Goal: Transaction & Acquisition: Purchase product/service

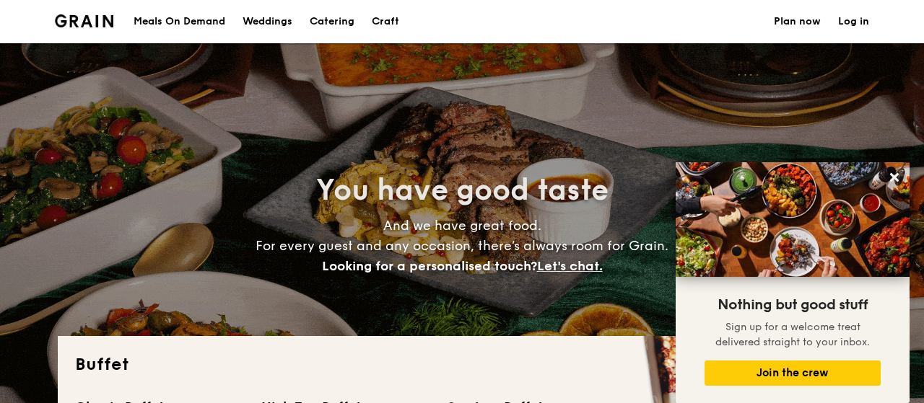
select select
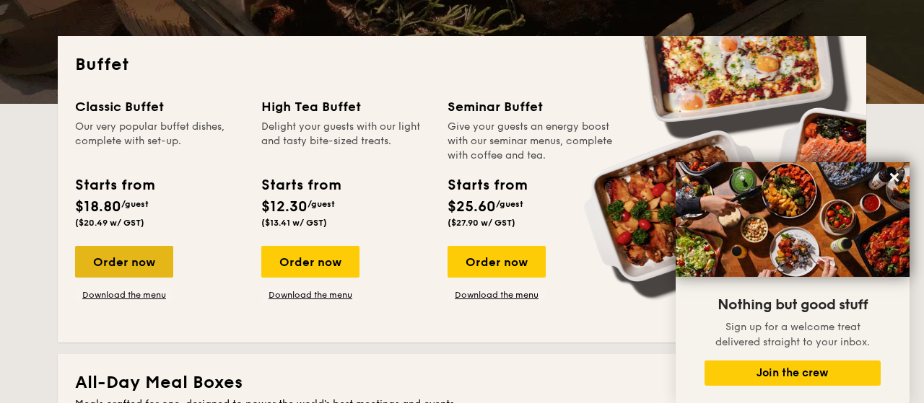
click at [130, 255] on div "Order now" at bounding box center [124, 262] width 98 height 32
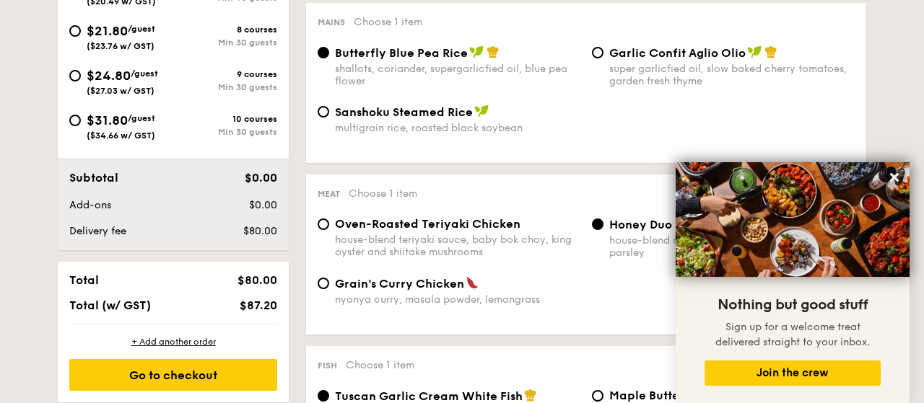
scroll to position [75, 0]
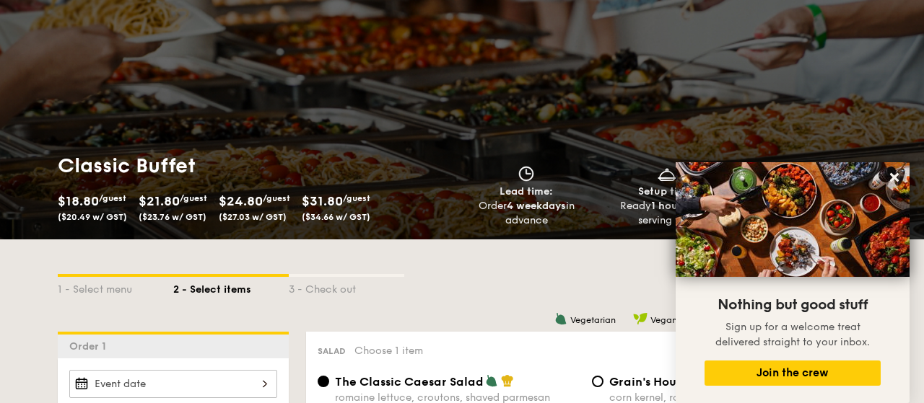
scroll to position [300, 0]
select select
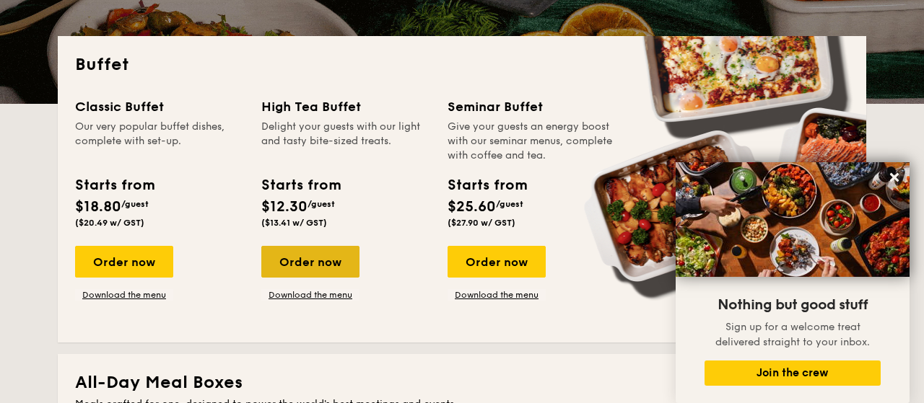
click at [312, 262] on div "Order now" at bounding box center [310, 262] width 98 height 32
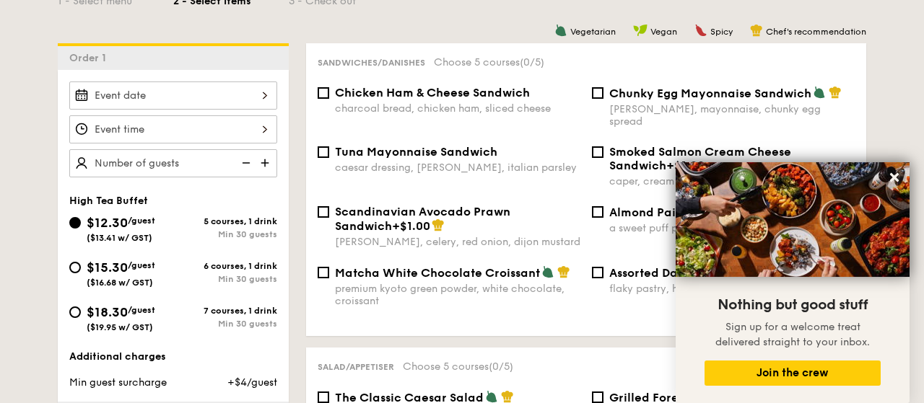
scroll to position [375, 0]
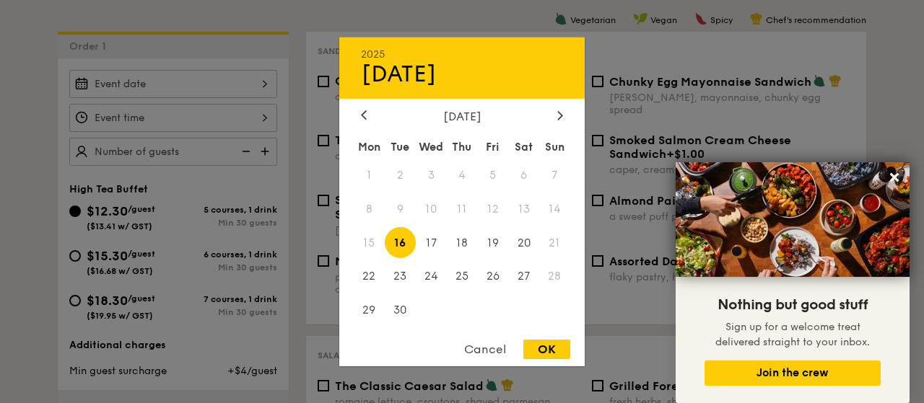
click at [211, 79] on input "$12.30 /guest ($13.41 w/ GST)" at bounding box center [173, 84] width 208 height 28
click at [565, 109] on div at bounding box center [560, 116] width 13 height 14
click at [398, 206] on span "7" at bounding box center [400, 208] width 31 height 31
click at [554, 349] on div "OK" at bounding box center [546, 349] width 47 height 19
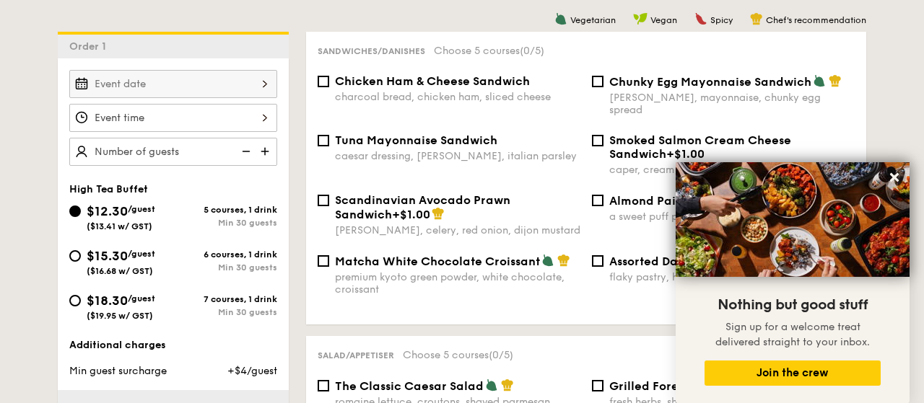
type input "[DATE]"
click at [167, 114] on input "$12.30 /guest ($13.41 w/ GST)" at bounding box center [173, 118] width 208 height 28
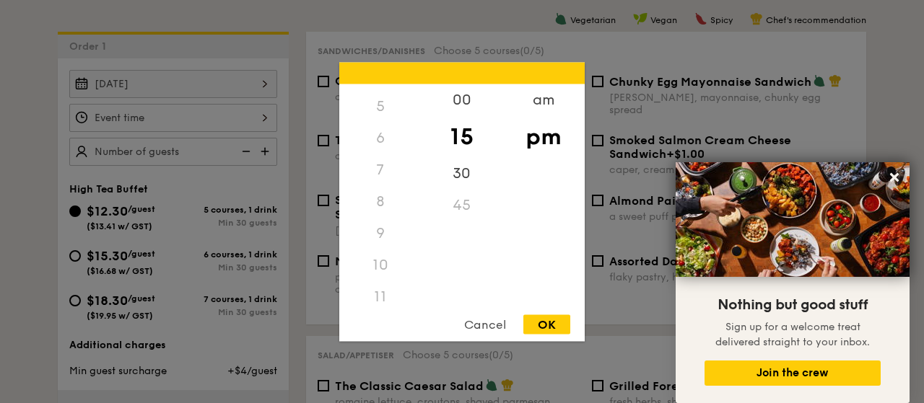
scroll to position [171, 0]
click at [386, 193] on div "8" at bounding box center [380, 193] width 82 height 32
click at [379, 191] on div "8" at bounding box center [380, 193] width 82 height 32
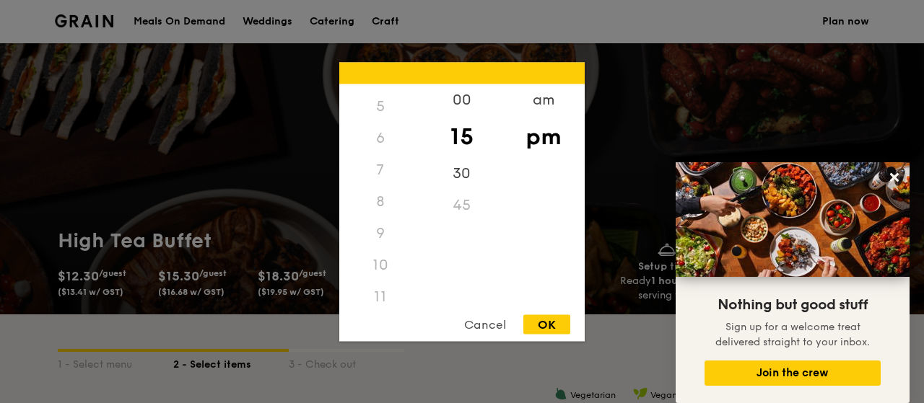
scroll to position [164, 0]
click at [378, 197] on div "8" at bounding box center [380, 200] width 82 height 32
click at [463, 103] on div "00" at bounding box center [462, 105] width 82 height 42
click at [534, 98] on div "am" at bounding box center [543, 105] width 82 height 42
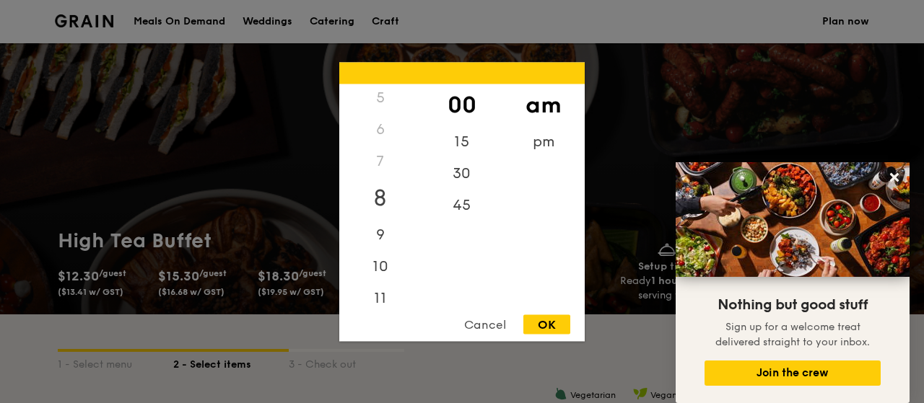
click at [386, 195] on div "8" at bounding box center [380, 198] width 82 height 42
click at [379, 160] on div "7" at bounding box center [380, 161] width 82 height 32
click at [371, 257] on div "7" at bounding box center [380, 245] width 82 height 32
click at [464, 207] on div "45" at bounding box center [462, 210] width 82 height 42
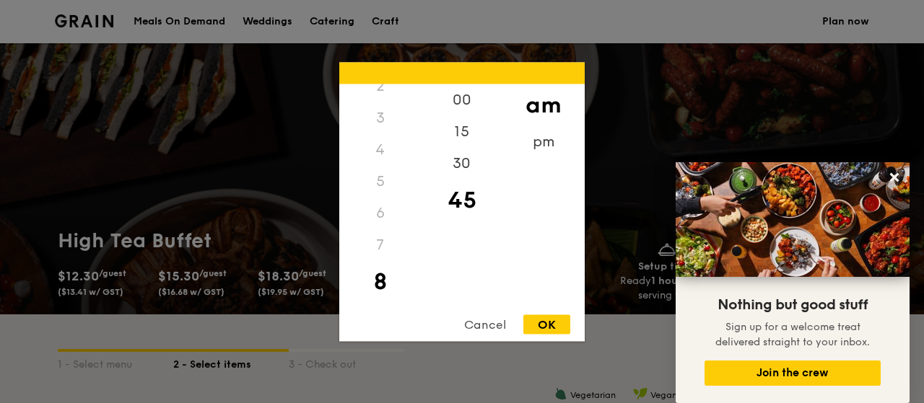
click at [382, 239] on div "7" at bounding box center [380, 245] width 82 height 32
click at [466, 108] on div "00" at bounding box center [462, 105] width 82 height 42
click at [548, 315] on div "12 1 2 3 4 5 6 7 8 9 10 11 00 15 30 45 am pm Cancel OK" at bounding box center [461, 201] width 245 height 279
click at [551, 320] on div "OK" at bounding box center [546, 324] width 47 height 19
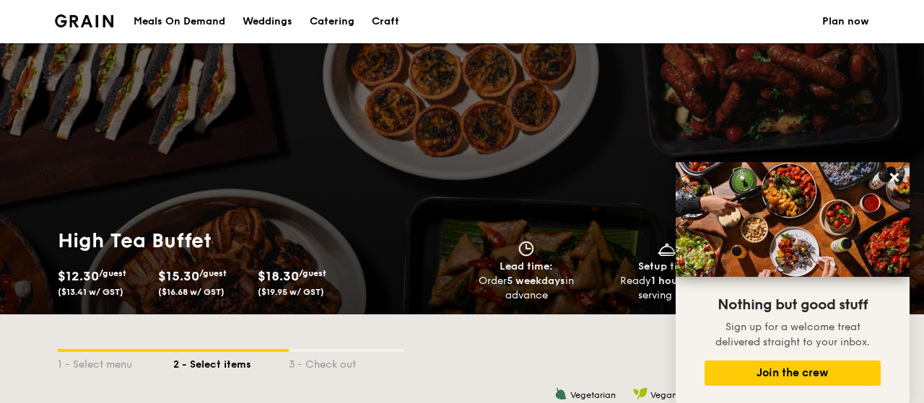
type input "8:00AM"
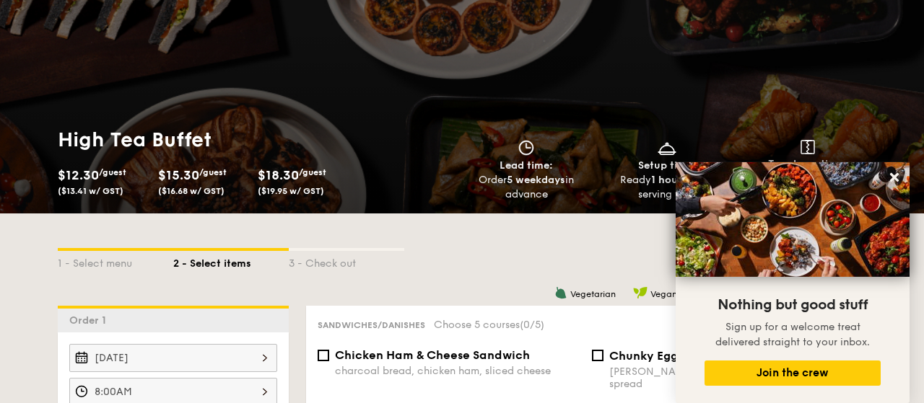
scroll to position [225, 0]
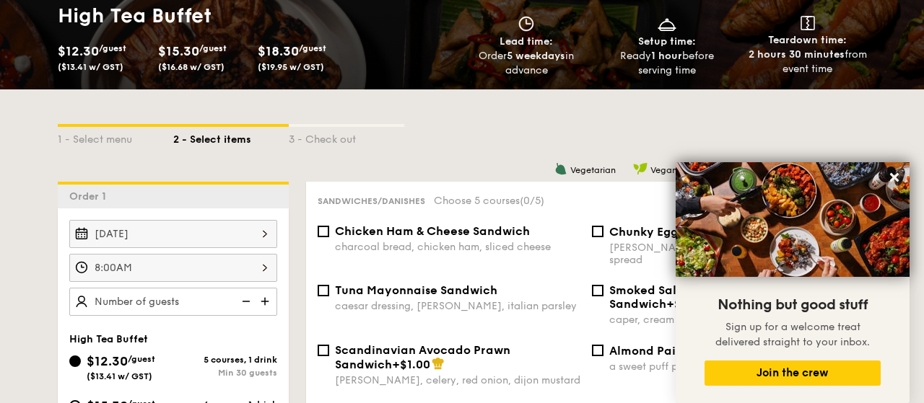
click at [267, 297] on img at bounding box center [267, 301] width 22 height 27
click at [266, 297] on img at bounding box center [267, 301] width 22 height 27
click at [271, 295] on img at bounding box center [267, 301] width 22 height 27
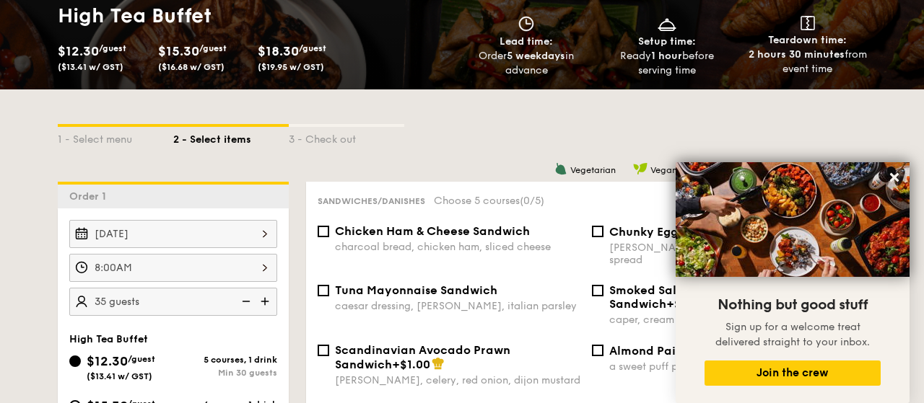
type input "40 guests"
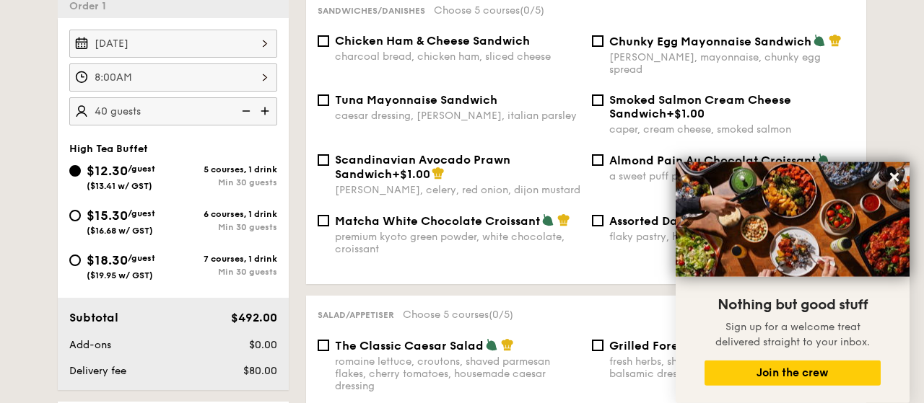
scroll to position [525, 0]
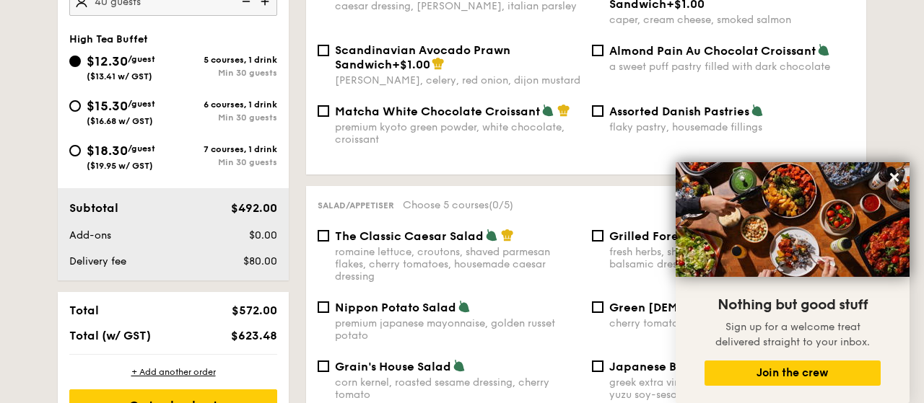
drag, startPoint x: 109, startPoint y: 108, endPoint x: 274, endPoint y: 227, distance: 203.7
click at [110, 108] on span "$15.30" at bounding box center [107, 106] width 41 height 16
click at [81, 108] on input "$15.30 /guest ($16.68 w/ GST) 6 courses, 1 drink Min 30 guests" at bounding box center [75, 106] width 12 height 12
radio input "true"
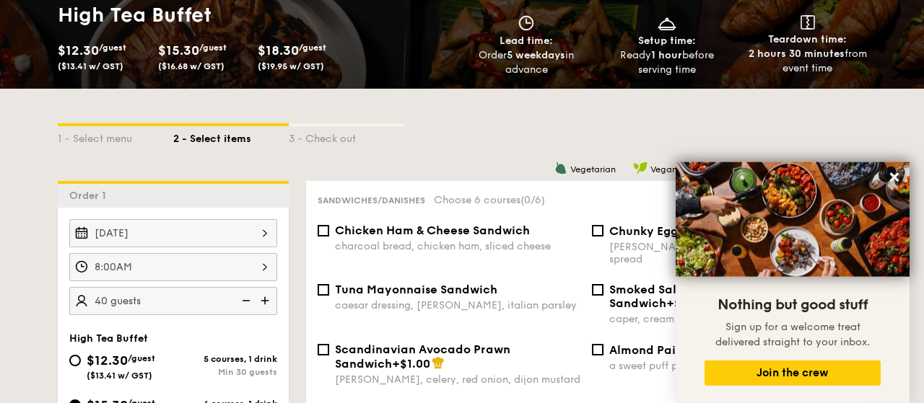
scroll to position [225, 0]
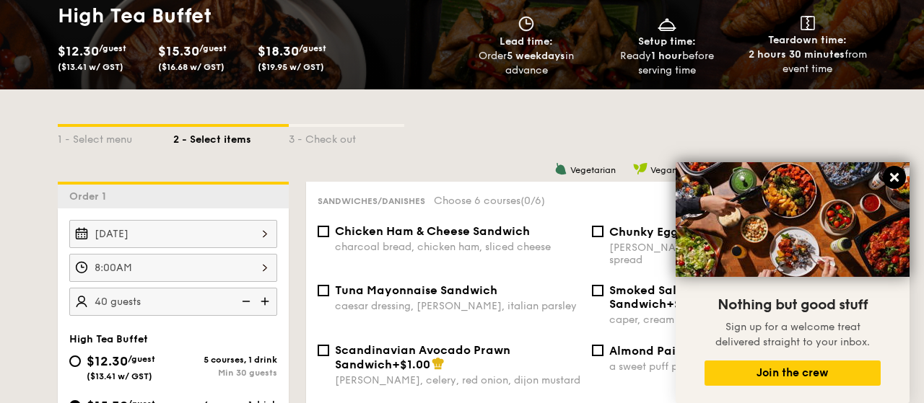
click at [890, 173] on icon at bounding box center [894, 177] width 13 height 13
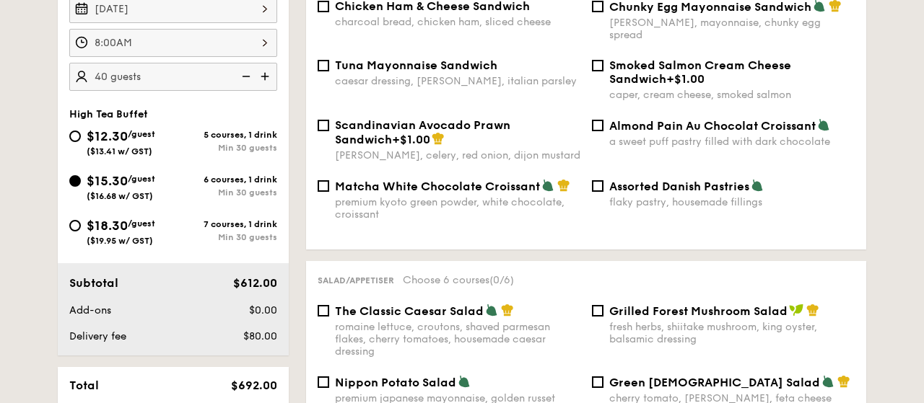
scroll to position [375, 0]
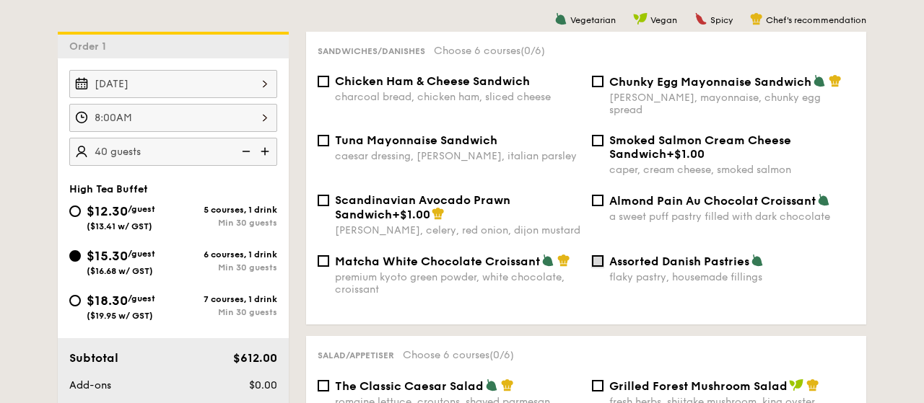
click at [601, 258] on input "Assorted Danish Pastries flaky pastry, housemade fillings" at bounding box center [598, 262] width 12 height 12
checkbox input "true"
click at [440, 94] on div "charcoal bread, chicken ham, sliced cheese" at bounding box center [457, 97] width 245 height 12
click at [329, 87] on input "Chicken Ham & Cheese Sandwich charcoal bread, chicken ham, sliced cheese" at bounding box center [324, 82] width 12 height 12
checkbox input "true"
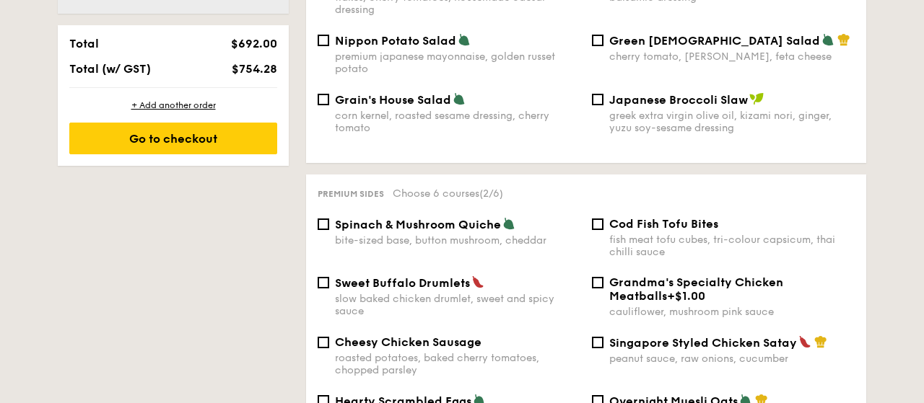
scroll to position [826, 0]
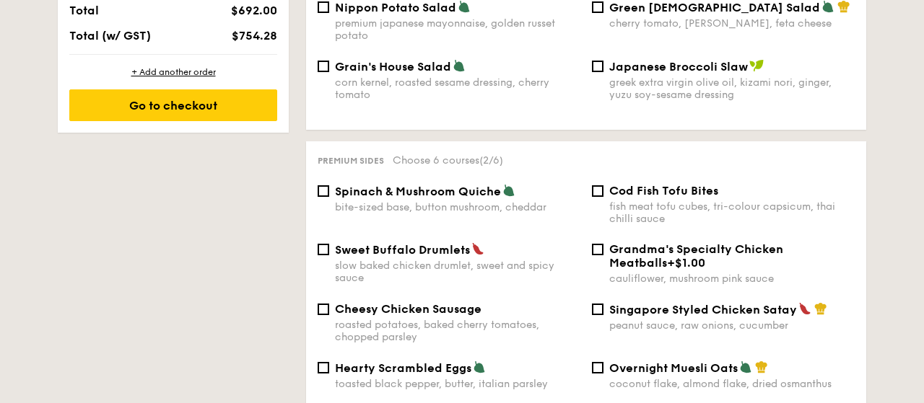
click at [432, 185] on span "Spinach & Mushroom Quiche" at bounding box center [418, 192] width 166 height 14
click at [329, 186] on input "Spinach & Mushroom Quiche bite-sized base, button mushroom, cheddar" at bounding box center [324, 192] width 12 height 12
checkbox input "true"
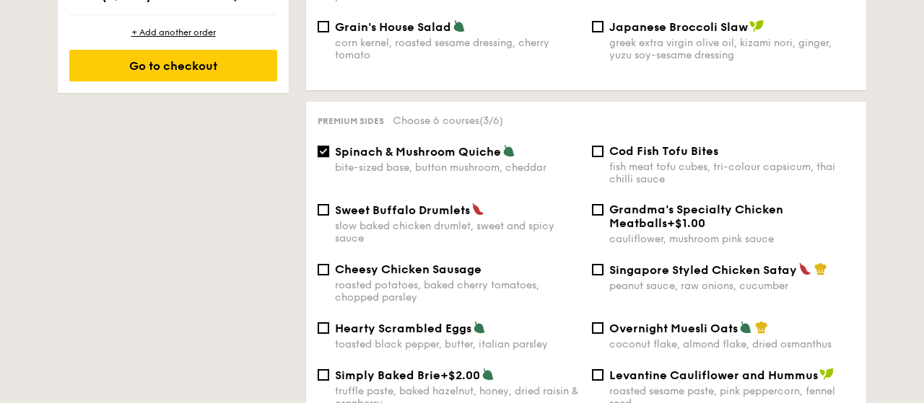
scroll to position [901, 0]
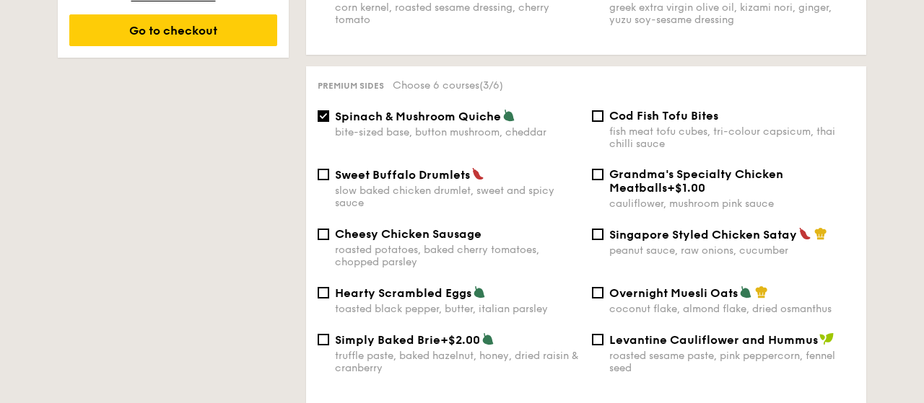
click at [627, 287] on span "Overnight Muesli Oats" at bounding box center [673, 294] width 128 height 14
click at [603, 287] on input "Overnight Muesli Oats coconut flake, almond flake, dried osmanthus" at bounding box center [598, 293] width 12 height 12
checkbox input "true"
click at [416, 297] on div "Hearty Scrambled Eggs toasted black pepper, butter, italian parsley" at bounding box center [457, 301] width 245 height 30
click at [329, 297] on input "Hearty Scrambled Eggs toasted black pepper, butter, italian parsley" at bounding box center [324, 293] width 12 height 12
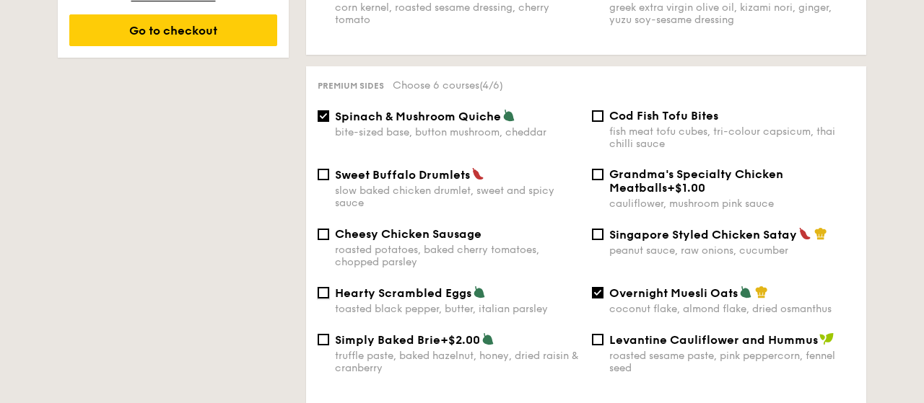
checkbox input "true"
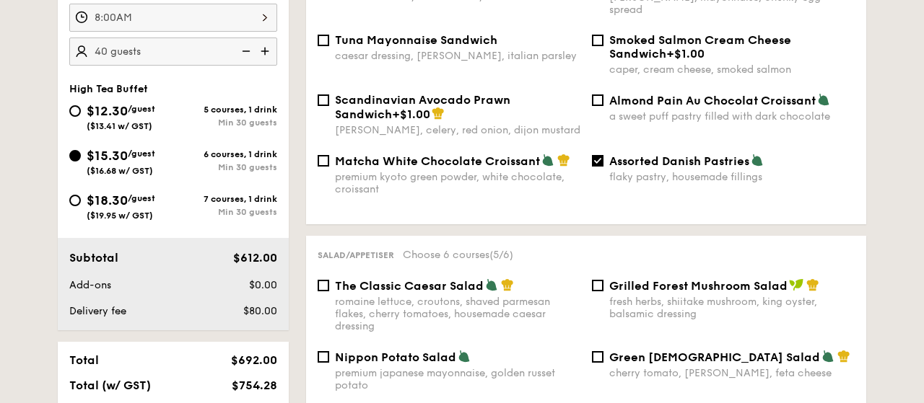
scroll to position [450, 0]
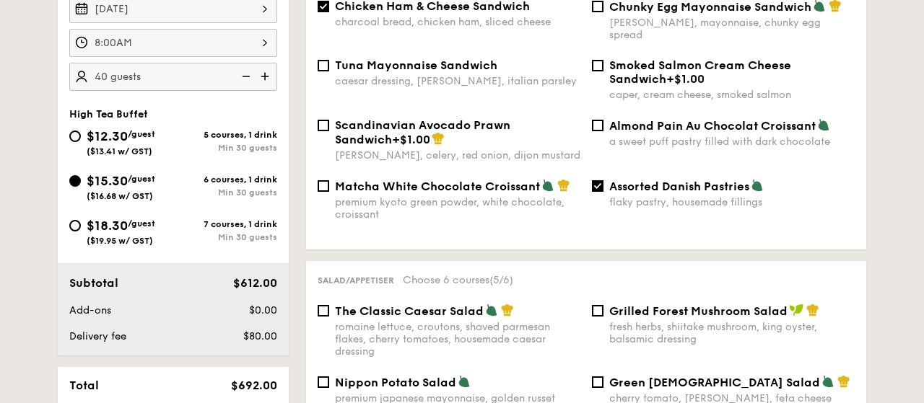
click at [141, 213] on div "$12.30 /guest ($13.41 w/ GST) 5 courses, 1 drink Min 30 guests $15.30 /guest ($…" at bounding box center [173, 193] width 219 height 134
drag, startPoint x: 121, startPoint y: 215, endPoint x: 118, endPoint y: 223, distance: 8.2
click at [120, 219] on div "$18.30 /guest ($19.95 w/ GST)" at bounding box center [121, 231] width 69 height 30
drag, startPoint x: 79, startPoint y: 224, endPoint x: 83, endPoint y: 233, distance: 10.1
click at [79, 223] on input "$18.30 /guest ($19.95 w/ GST) 7 courses, 1 drink Min 30 guests" at bounding box center [75, 226] width 12 height 12
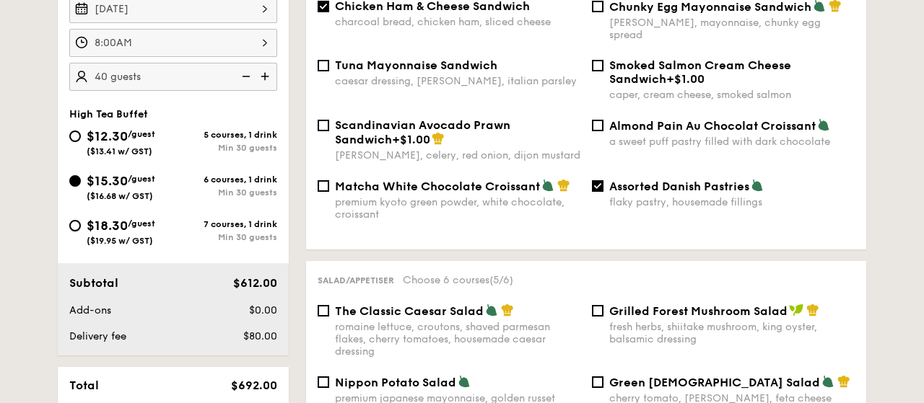
radio input "true"
checkbox input "false"
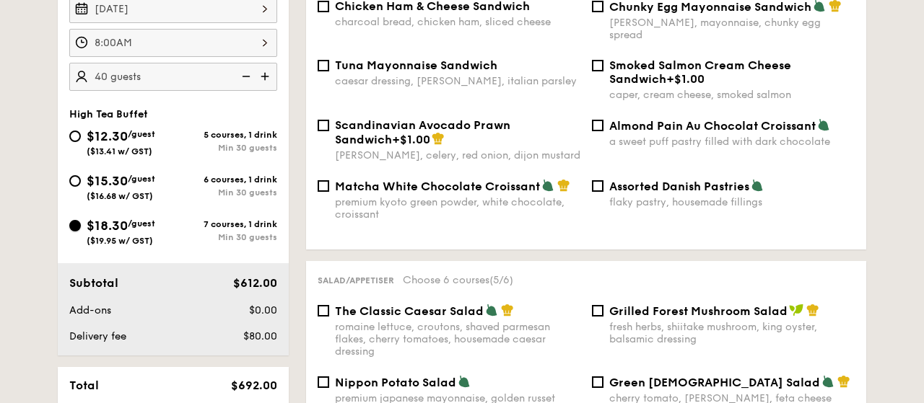
checkbox input "false"
radio input "true"
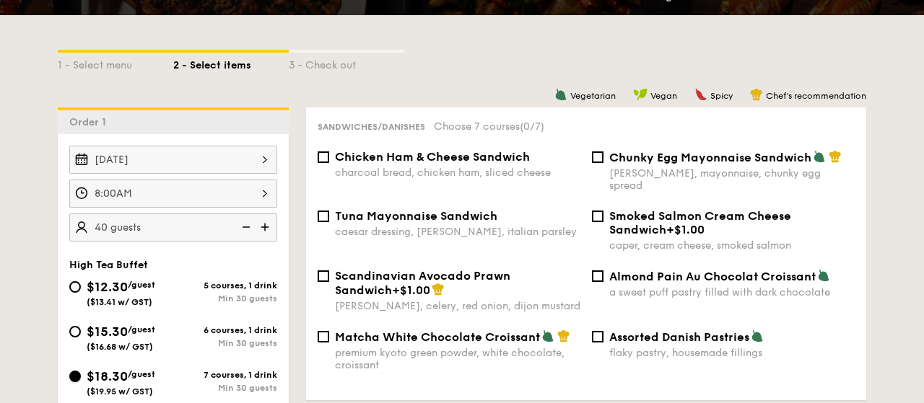
scroll to position [300, 0]
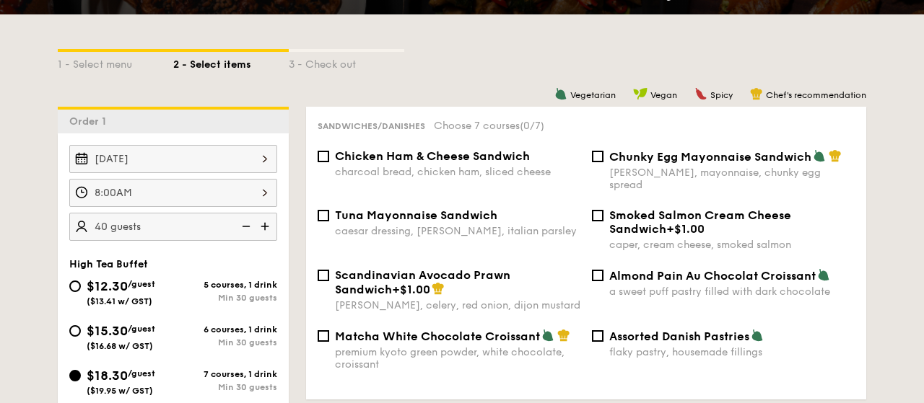
click at [435, 144] on div "Sandwiches/Danishes Choose 7 courses (0/7) Chicken Ham & Cheese Sandwich charco…" at bounding box center [586, 253] width 560 height 293
click at [432, 164] on div "Chicken Ham & Cheese Sandwich charcoal bread, chicken ham, sliced cheese" at bounding box center [457, 163] width 245 height 29
click at [329, 162] on input "Chicken Ham & Cheese Sandwich charcoal bread, chicken ham, sliced cheese" at bounding box center [324, 157] width 12 height 12
checkbox input "true"
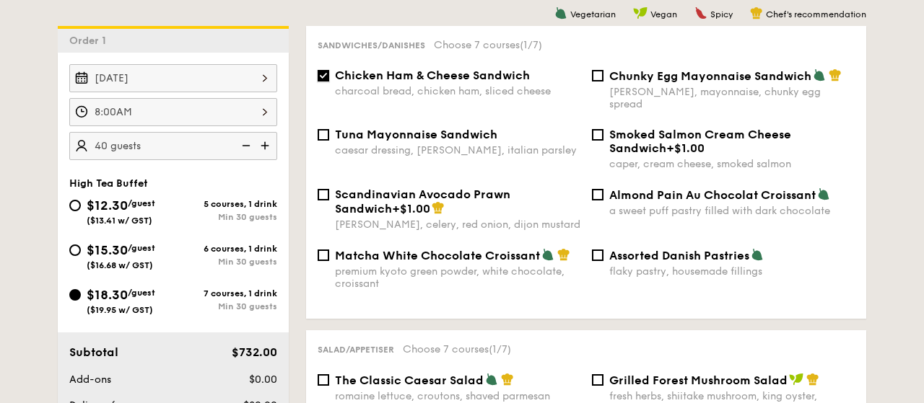
scroll to position [375, 0]
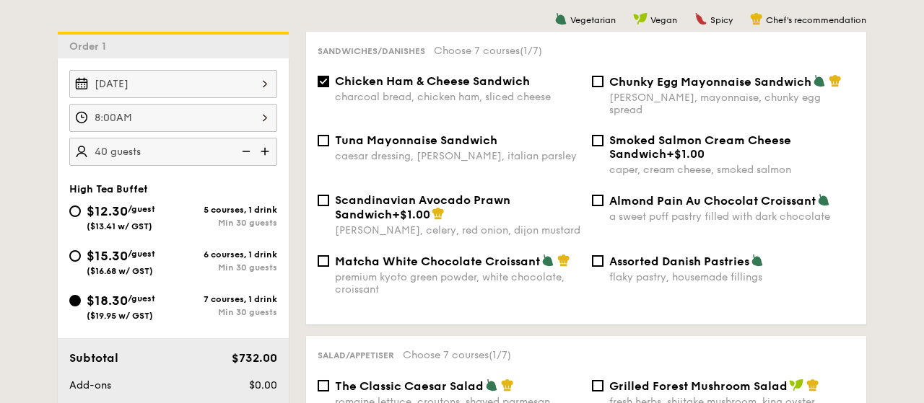
click at [373, 139] on div "Tuna Mayonnaise Sandwich caesar dressing, [GEOGRAPHIC_DATA], italian parsley" at bounding box center [457, 148] width 245 height 29
click at [329, 139] on input "Tuna Mayonnaise Sandwich caesar dressing, [GEOGRAPHIC_DATA], italian parsley" at bounding box center [324, 141] width 12 height 12
click at [481, 136] on span "Tuna Mayonnaise Sandwich" at bounding box center [416, 141] width 162 height 14
click at [329, 136] on input "Tuna Mayonnaise Sandwich caesar dressing, [GEOGRAPHIC_DATA], italian parsley" at bounding box center [324, 141] width 12 height 12
checkbox input "false"
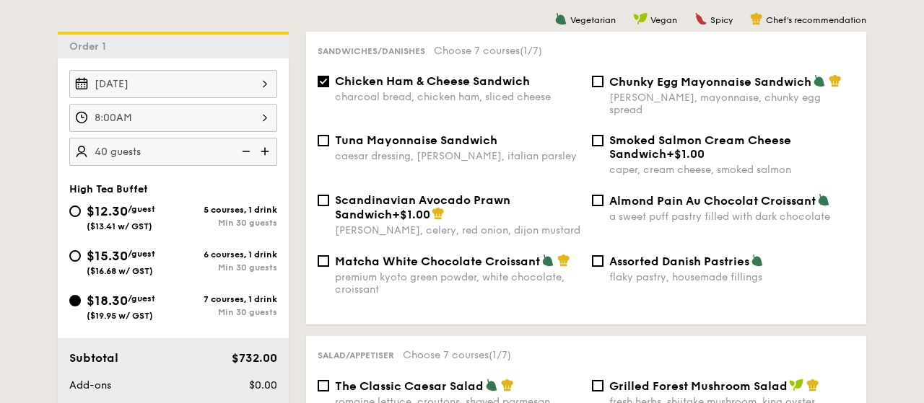
click at [681, 271] on div "flaky pastry, housemade fillings" at bounding box center [731, 277] width 245 height 12
click at [603, 263] on input "Assorted Danish Pastries flaky pastry, housemade fillings" at bounding box center [598, 262] width 12 height 12
checkbox input "true"
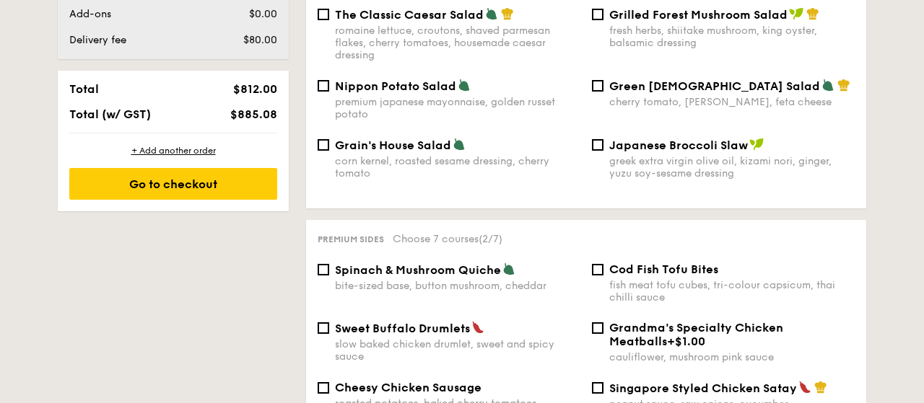
scroll to position [826, 0]
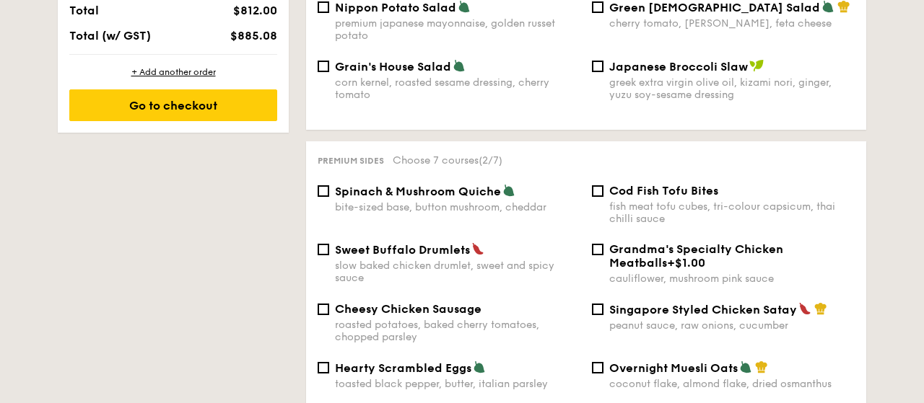
click at [422, 201] on div "bite-sized base, button mushroom, cheddar" at bounding box center [457, 207] width 245 height 12
click at [329, 197] on input "Spinach & Mushroom Quiche bite-sized base, button mushroom, cheddar" at bounding box center [324, 192] width 12 height 12
checkbox input "true"
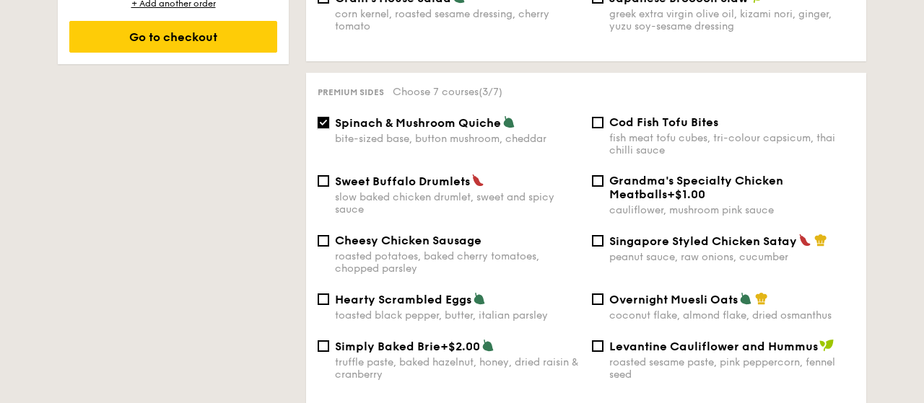
scroll to position [976, 0]
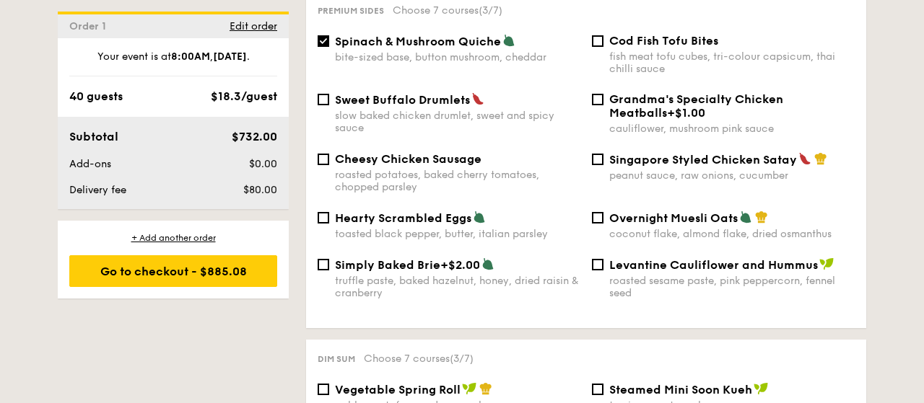
click at [379, 212] on span "Hearty Scrambled Eggs" at bounding box center [403, 218] width 136 height 14
click at [329, 212] on input "Hearty Scrambled Eggs toasted black pepper, butter, italian parsley" at bounding box center [324, 218] width 12 height 12
checkbox input "true"
click at [690, 219] on span "Overnight Muesli Oats" at bounding box center [673, 218] width 128 height 14
click at [603, 219] on input "Overnight Muesli Oats coconut flake, almond flake, dried osmanthus" at bounding box center [598, 218] width 12 height 12
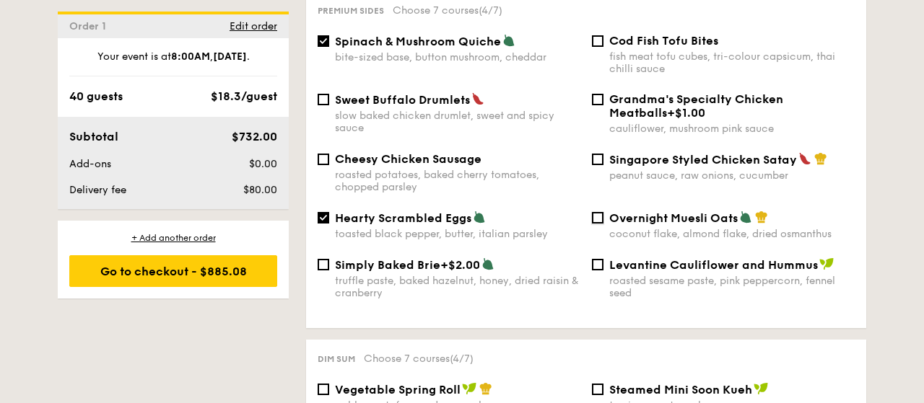
checkbox input "true"
click at [389, 262] on span "Simply Baked Brie" at bounding box center [387, 265] width 105 height 14
click at [329, 262] on input "Simply Baked Brie +$2.00 truffle paste, baked hazelnut, honey, dried raisin & c…" at bounding box center [324, 265] width 12 height 12
checkbox input "true"
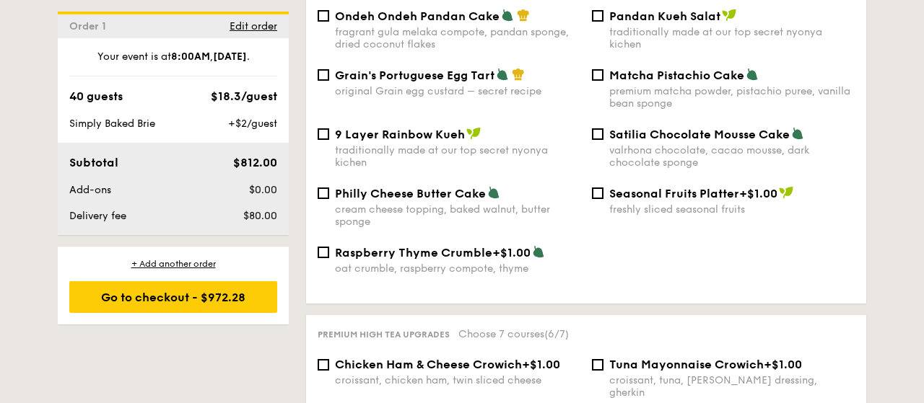
scroll to position [1652, 0]
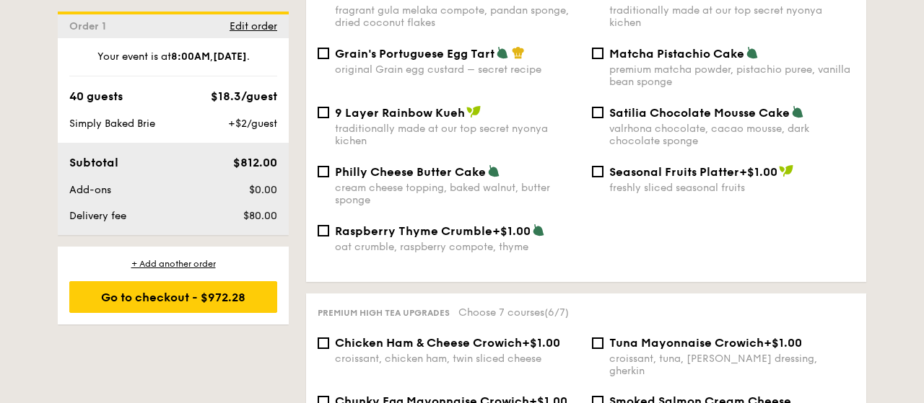
click at [647, 172] on span "Seasonal Fruits Platter" at bounding box center [674, 172] width 130 height 14
click at [603, 172] on input "Seasonal Fruits Platter +$1.00 freshly sliced seasonal fruits" at bounding box center [598, 172] width 12 height 12
checkbox input "true"
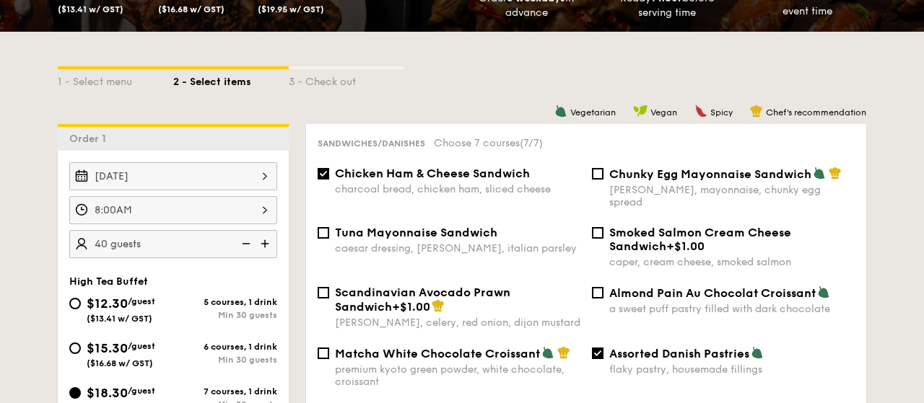
scroll to position [300, 0]
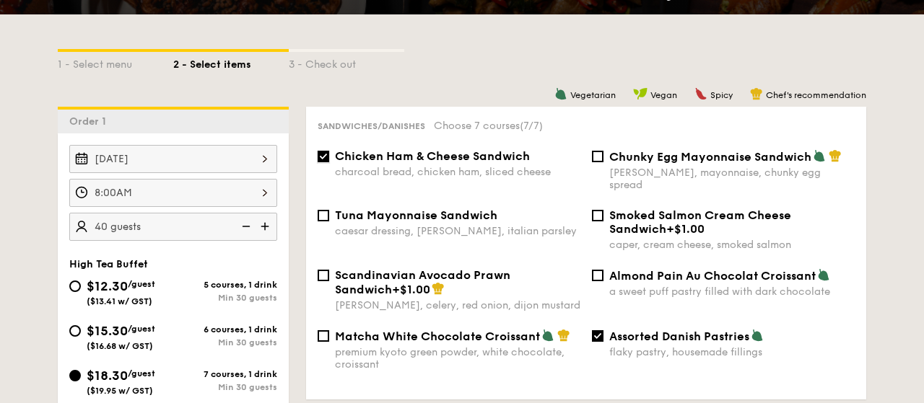
click at [325, 154] on input "Chicken Ham & Cheese Sandwich charcoal bread, chicken ham, sliced cheese" at bounding box center [324, 157] width 12 height 12
checkbox input "false"
click at [607, 155] on div "Chunky Egg Mayonnaise Sandwich dijon mustard, mayonnaise, chunky egg spread" at bounding box center [723, 170] width 274 height 42
click at [600, 149] on div "Sandwiches/Danishes Choose 7 courses (6/7) Chicken Ham & Cheese Sandwich charco…" at bounding box center [586, 253] width 560 height 293
click at [601, 162] on input "Chunky Egg Mayonnaise Sandwich dijon mustard, mayonnaise, chunky egg spread" at bounding box center [598, 157] width 12 height 12
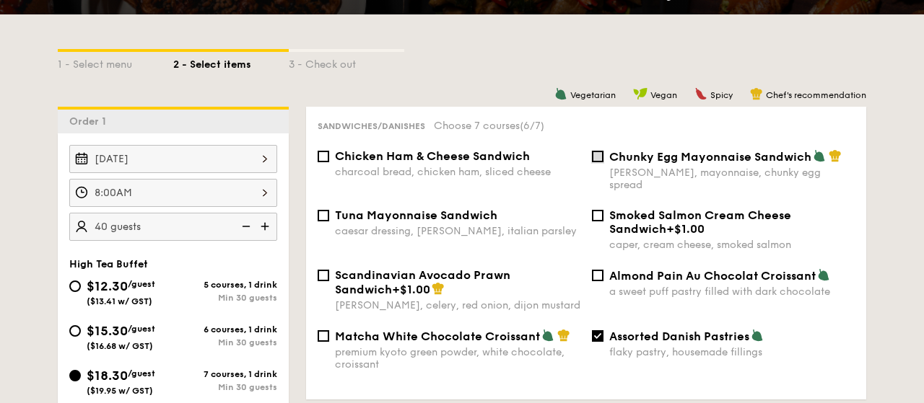
checkbox input "true"
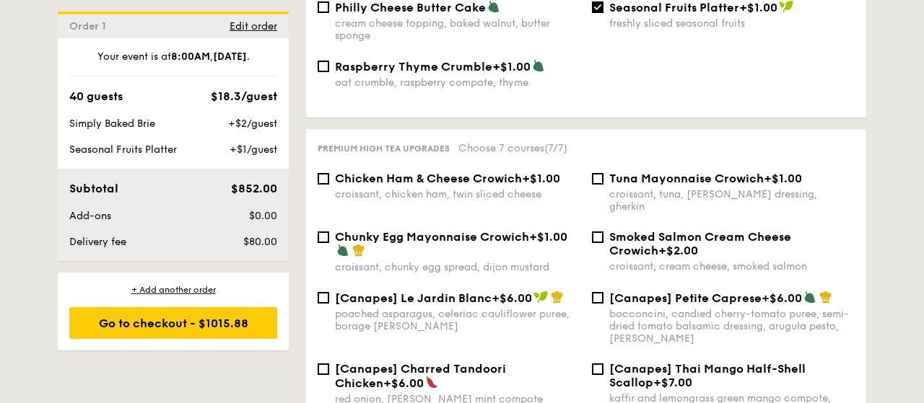
scroll to position [1802, 0]
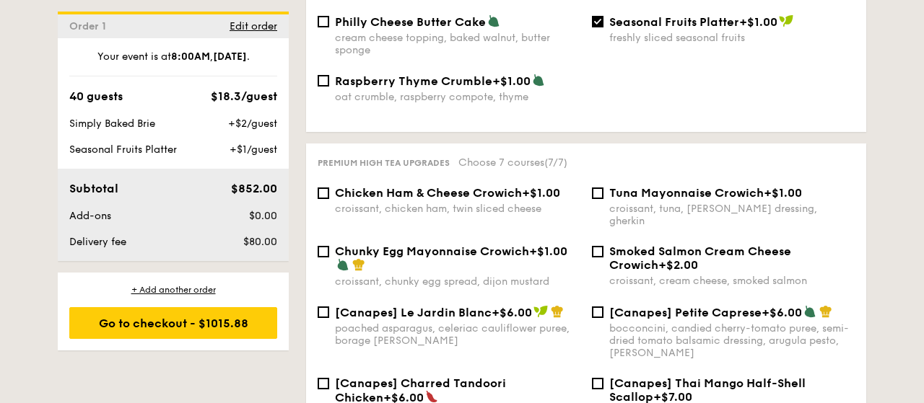
click at [496, 192] on span "Chicken Ham & Cheese Crowich" at bounding box center [428, 193] width 187 height 14
click at [329, 192] on input "Chicken Ham & Cheese Crowich +$1.00 croissant, chicken ham, twin sliced cheese" at bounding box center [324, 194] width 12 height 12
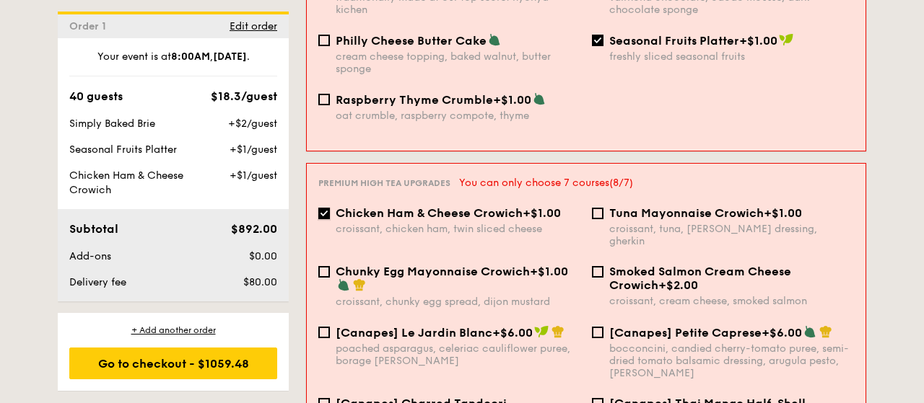
scroll to position [1806, 0]
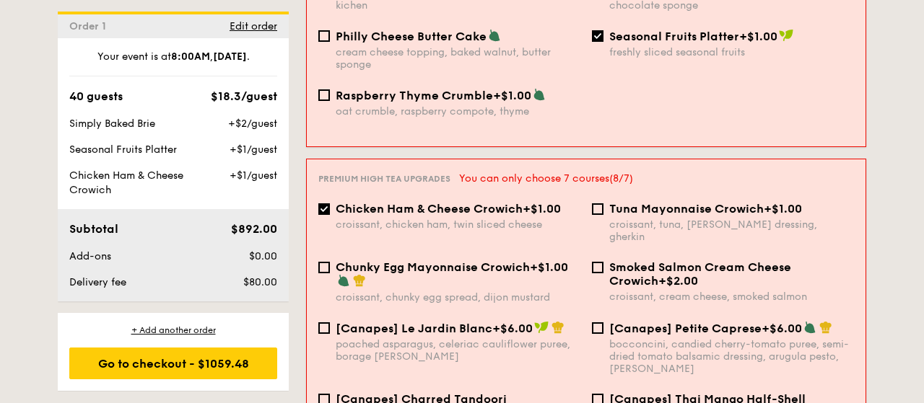
click at [481, 202] on span "Chicken Ham & Cheese Crowich" at bounding box center [429, 209] width 187 height 14
click at [330, 204] on input "Chicken Ham & Cheese Crowich +$1.00 croissant, chicken ham, twin sliced cheese" at bounding box center [324, 210] width 12 height 12
checkbox input "false"
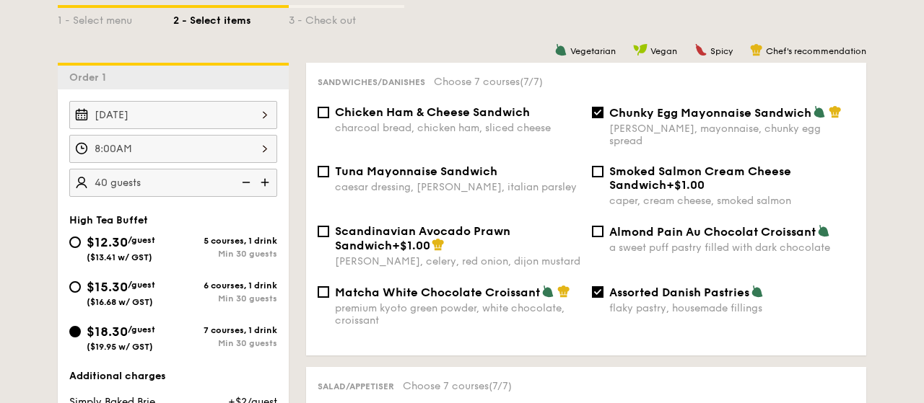
scroll to position [300, 0]
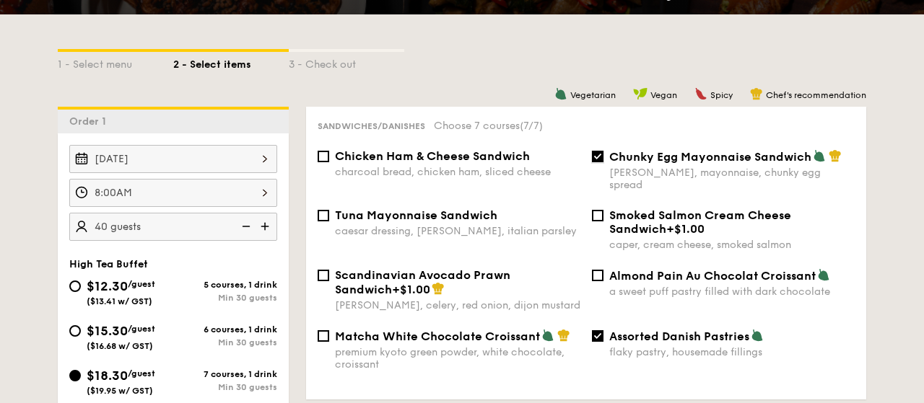
click at [601, 157] on input "Chunky Egg Mayonnaise Sandwich dijon mustard, mayonnaise, chunky egg spread" at bounding box center [598, 157] width 12 height 12
checkbox input "false"
click at [339, 157] on span "Chicken Ham & Cheese Sandwich" at bounding box center [432, 156] width 195 height 14
click at [329, 157] on input "Chicken Ham & Cheese Sandwich charcoal bread, chicken ham, sliced cheese" at bounding box center [324, 157] width 12 height 12
checkbox input "true"
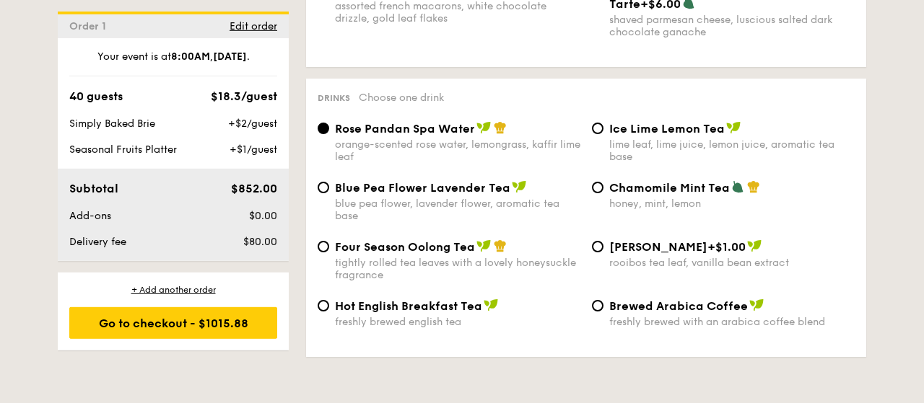
scroll to position [2327, 0]
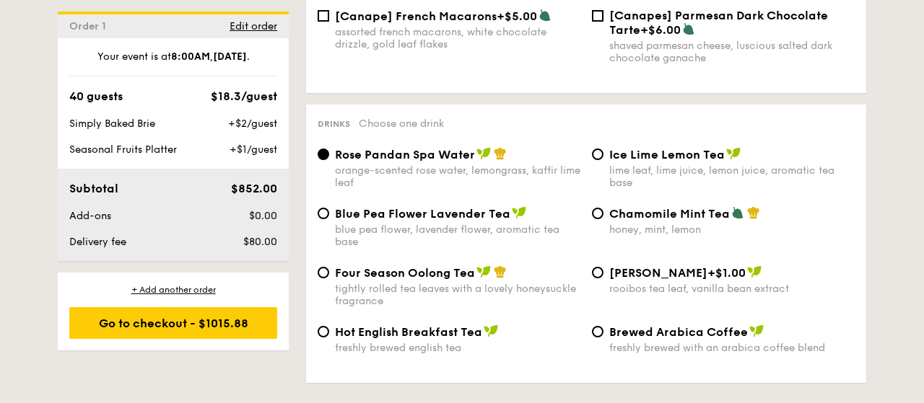
click at [393, 342] on div "freshly brewed english tea" at bounding box center [457, 348] width 245 height 12
click at [329, 338] on input "Hot English Breakfast Tea freshly brewed english tea" at bounding box center [324, 332] width 12 height 12
radio input "true"
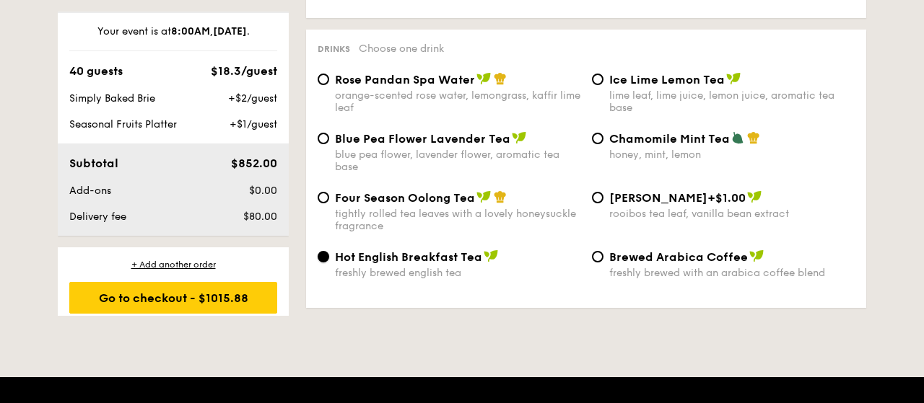
scroll to position [35, 0]
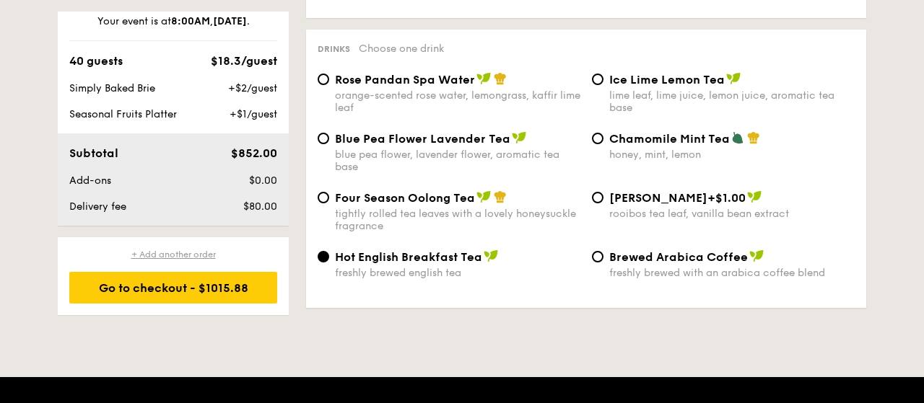
click at [199, 254] on div "+ Add another order" at bounding box center [173, 255] width 208 height 12
checkbox input "false"
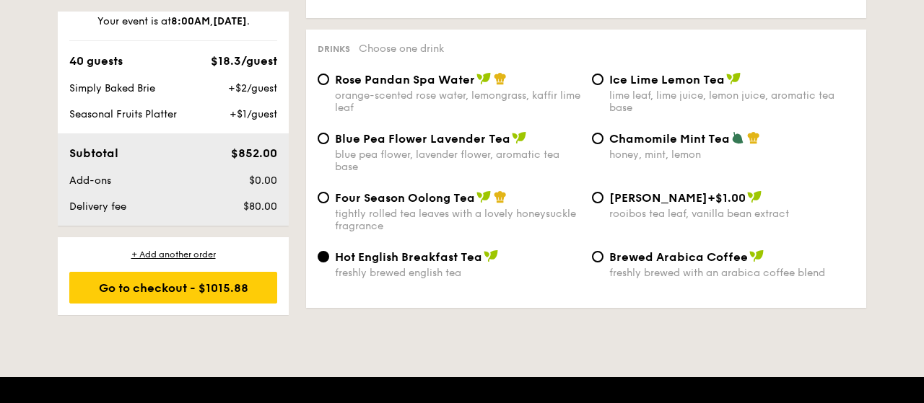
checkbox input "false"
radio input "true"
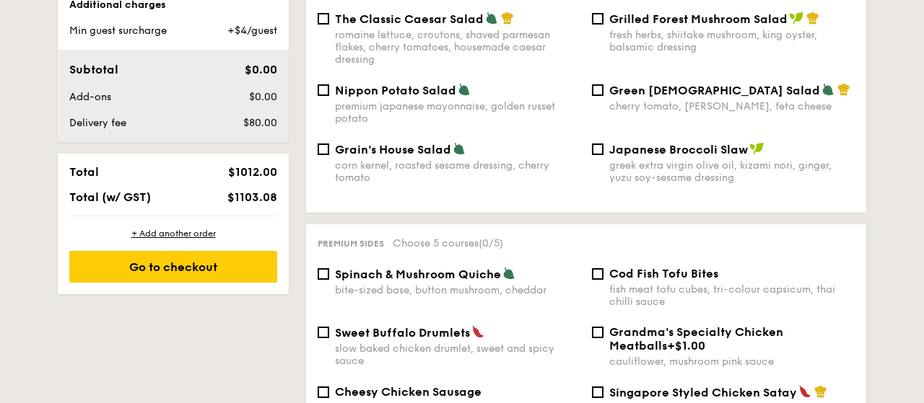
scroll to position [787, 0]
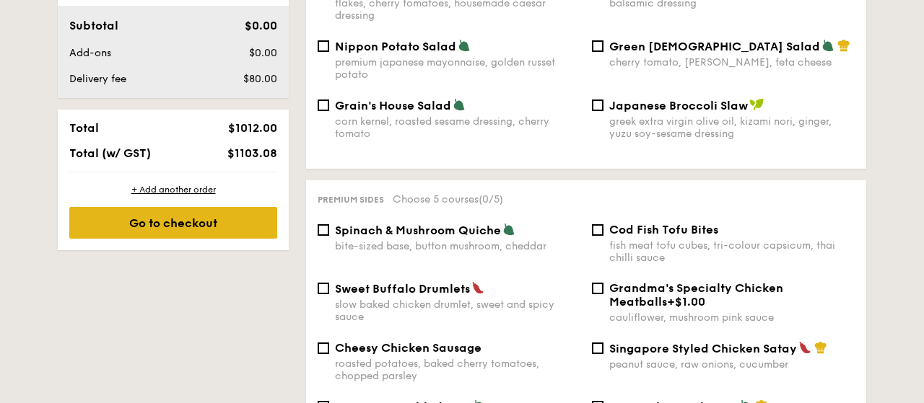
click at [217, 221] on div "Go to checkout" at bounding box center [173, 223] width 208 height 32
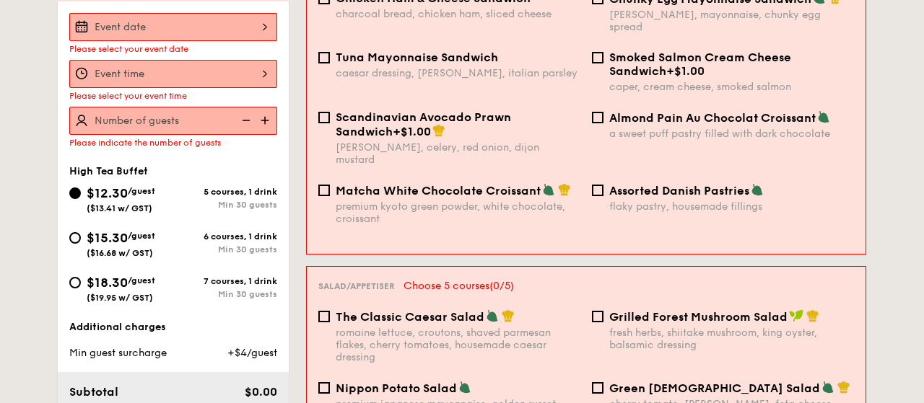
scroll to position [385, 0]
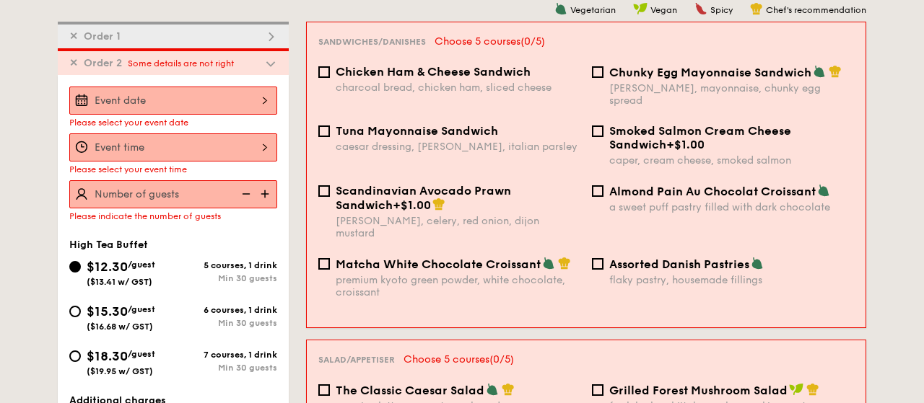
click at [77, 64] on span "✕" at bounding box center [73, 63] width 9 height 12
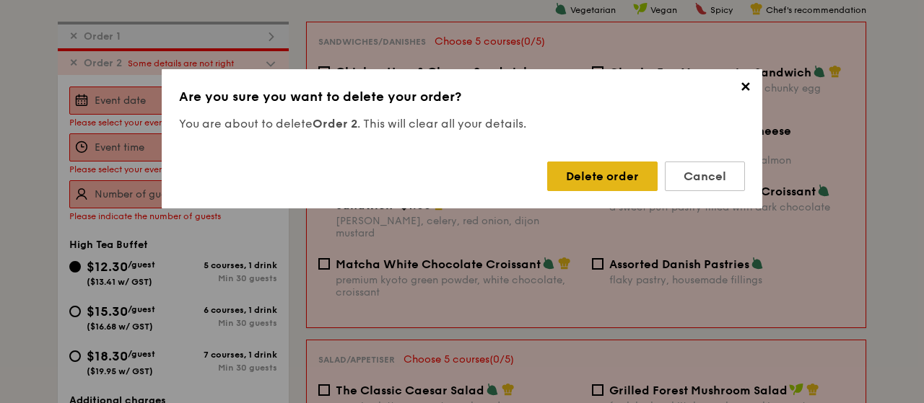
click at [588, 178] on div "Delete order" at bounding box center [602, 177] width 110 height 30
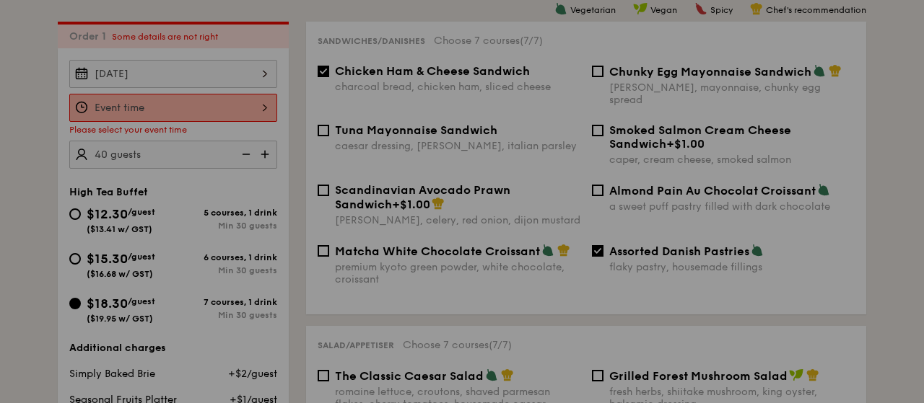
checkbox input "true"
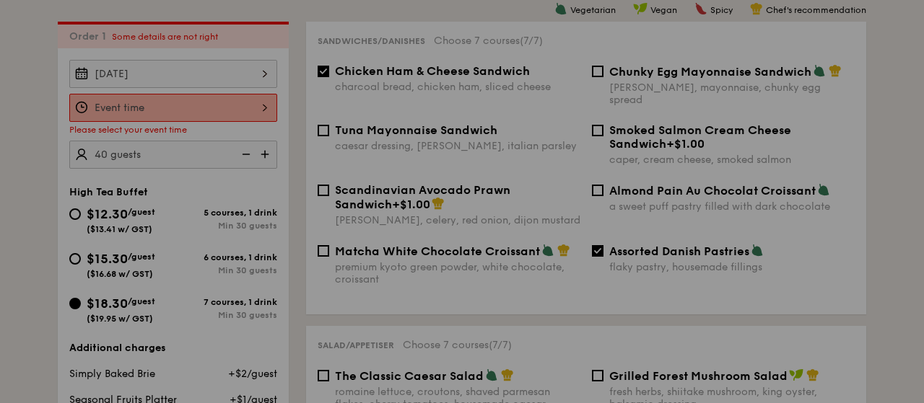
checkbox input "true"
radio input "false"
radio input "true"
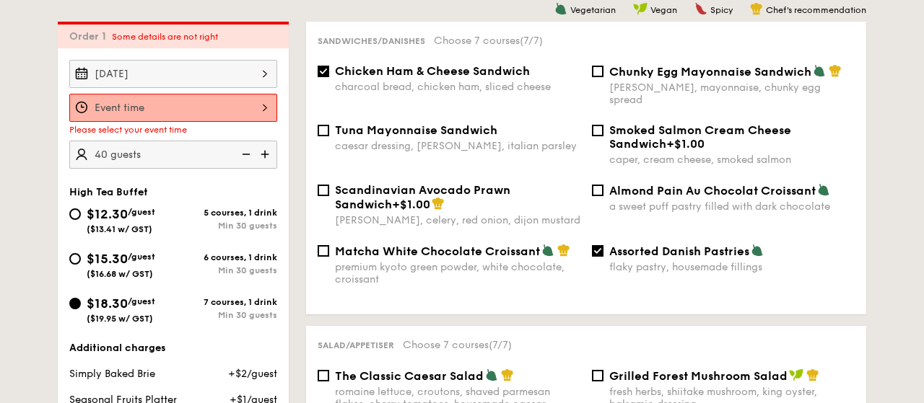
click at [200, 102] on input "$12.30 /guest ($13.41 w/ GST)" at bounding box center [173, 108] width 208 height 28
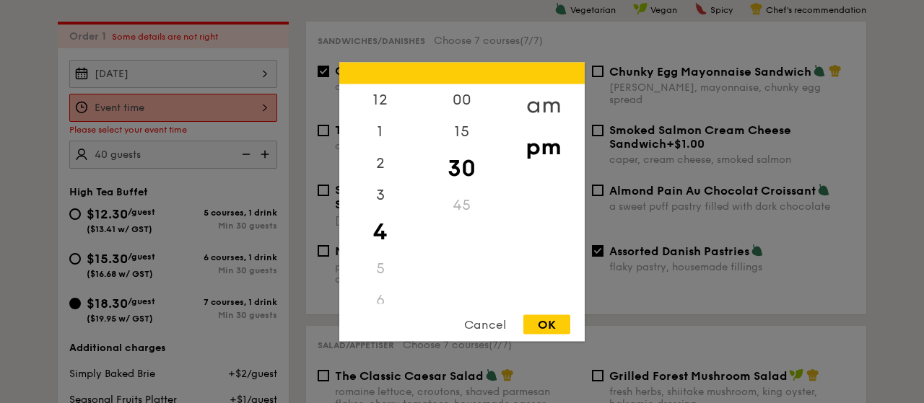
click at [538, 105] on div "am" at bounding box center [543, 105] width 82 height 42
click at [375, 188] on div "8" at bounding box center [380, 198] width 82 height 42
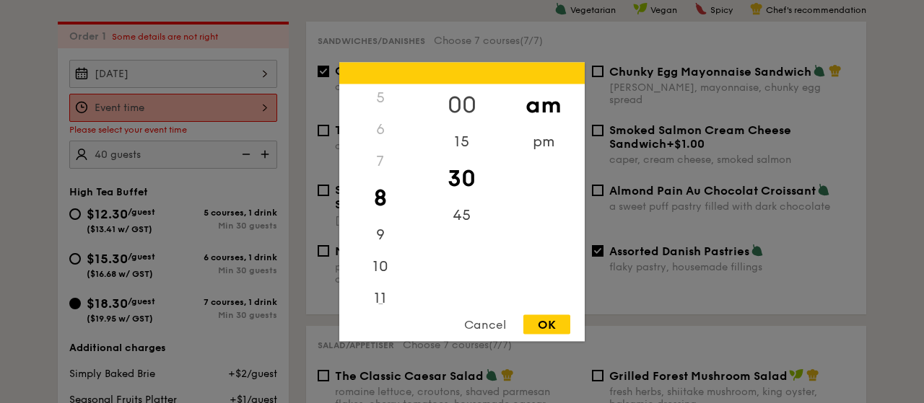
click at [464, 94] on div "00" at bounding box center [462, 105] width 82 height 42
click at [548, 330] on div "OK" at bounding box center [546, 324] width 47 height 19
type input "8:00AM"
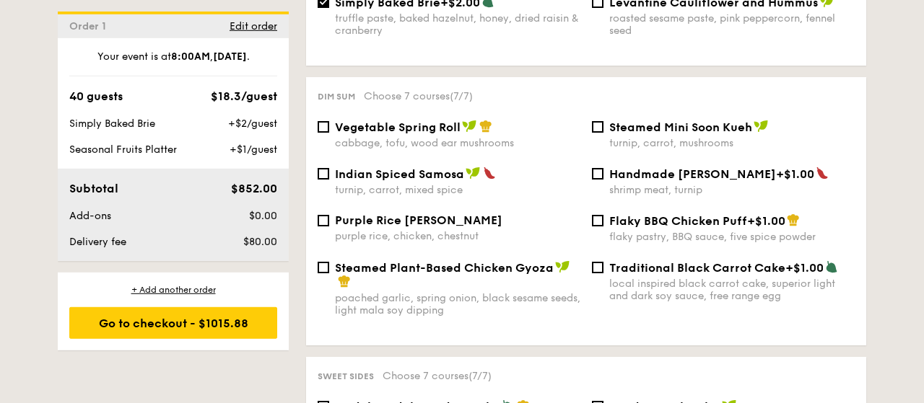
scroll to position [836, 0]
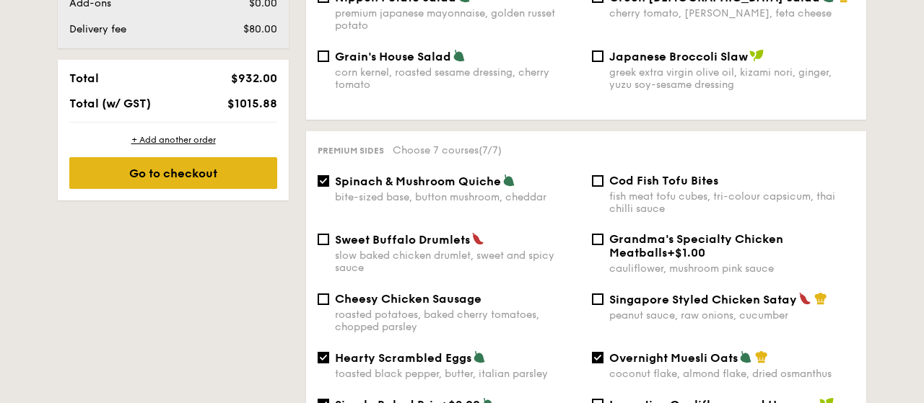
click at [176, 177] on div "Go to checkout" at bounding box center [173, 173] width 208 height 32
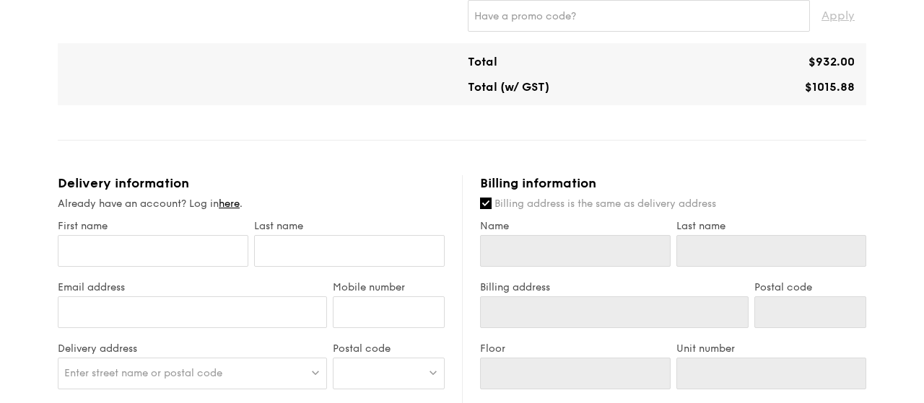
scroll to position [751, 0]
